Goal: Transaction & Acquisition: Purchase product/service

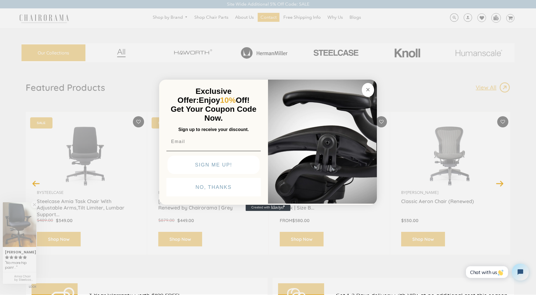
click at [369, 89] on icon "Close dialog" at bounding box center [368, 89] width 3 height 3
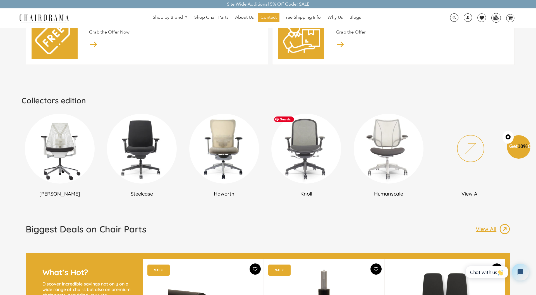
scroll to position [296, 0]
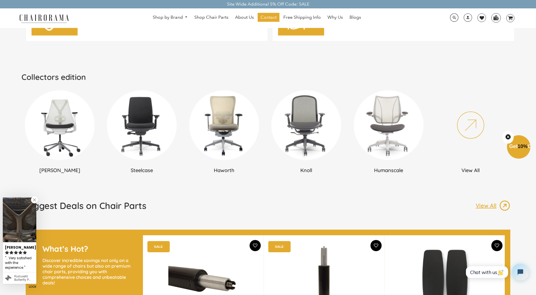
click at [35, 201] on link at bounding box center [34, 199] width 7 height 7
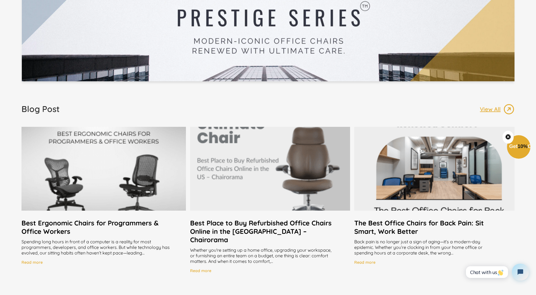
scroll to position [1014, 0]
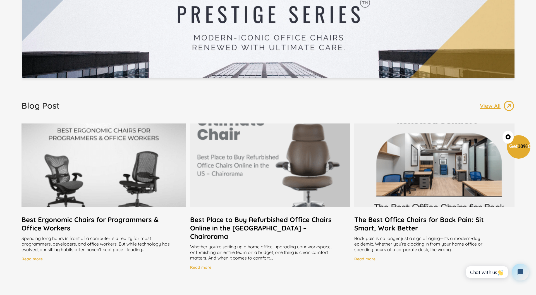
click at [76, 217] on h2 "Best Ergonomic Chairs for Programmers & Office Workers" at bounding box center [104, 223] width 165 height 17
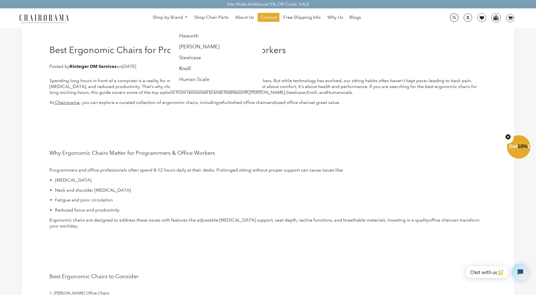
click at [188, 66] on link "Knoll" at bounding box center [185, 68] width 12 height 6
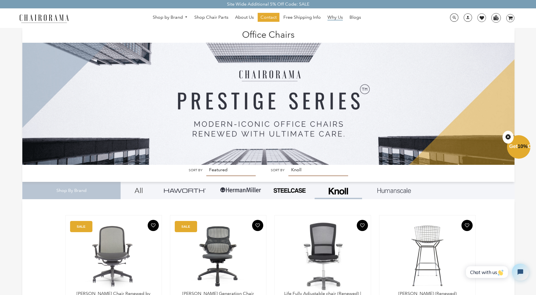
click at [337, 16] on span "Why Us" at bounding box center [335, 18] width 15 height 6
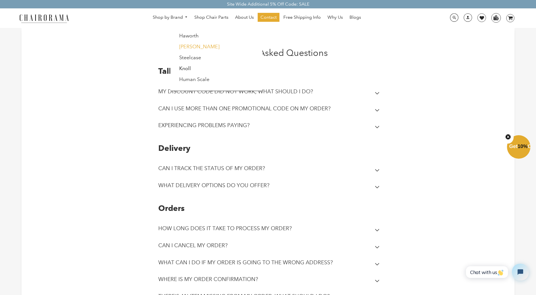
click at [194, 45] on link "[PERSON_NAME]" at bounding box center [199, 47] width 40 height 6
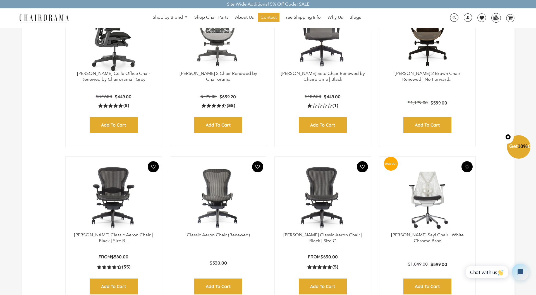
scroll to position [220, 0]
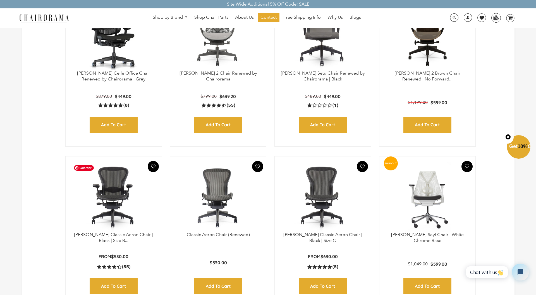
click at [116, 191] on img at bounding box center [113, 197] width 85 height 70
